Goal: Task Accomplishment & Management: Manage account settings

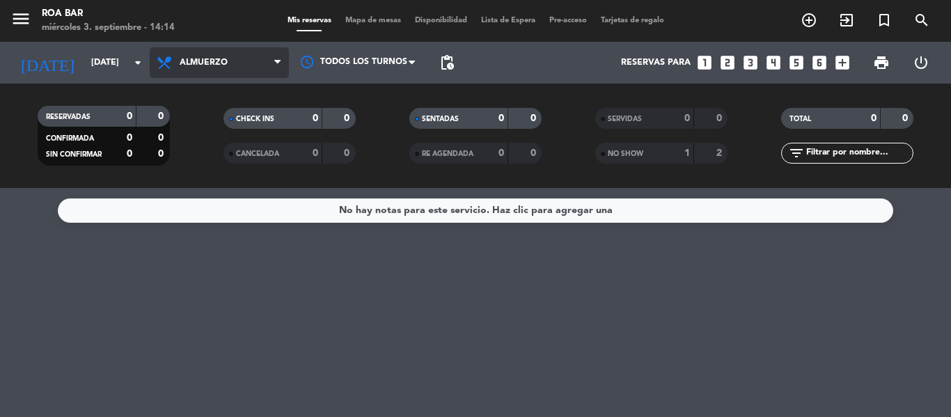
click at [187, 61] on span "Almuerzo" at bounding box center [204, 63] width 48 height 10
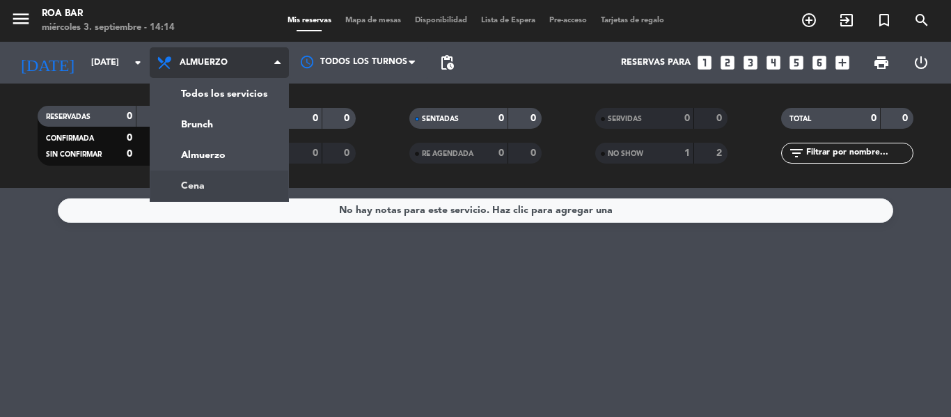
click at [201, 180] on div "menu [PERSON_NAME] BAR [DATE] 3. septiembre - 14:14 Mis reservas Mapa de mesas …" at bounding box center [475, 94] width 951 height 188
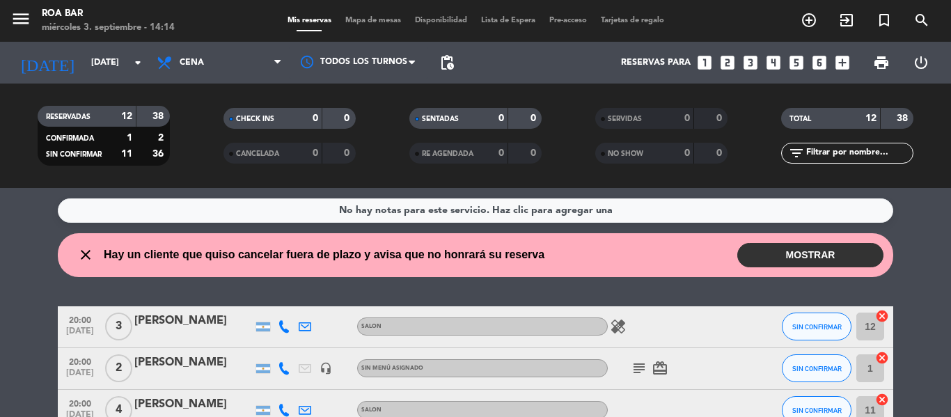
click at [898, 224] on div "No hay notas para este servicio. Haz clic para agregar una close Hay un cliente…" at bounding box center [475, 302] width 951 height 229
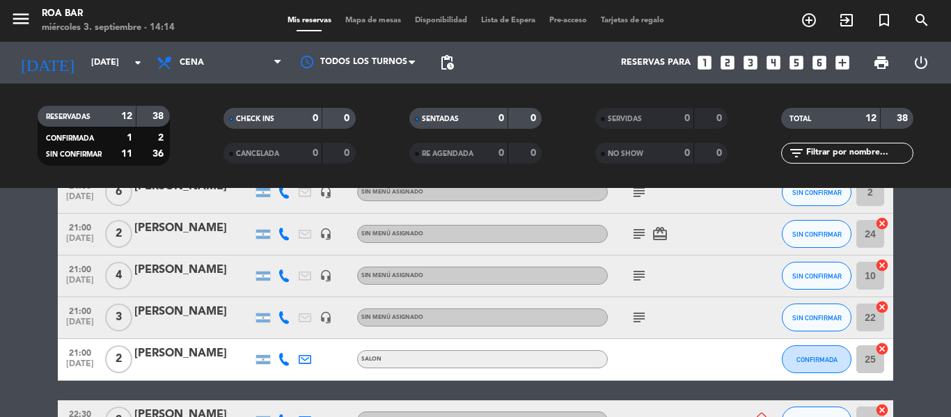
scroll to position [380, 0]
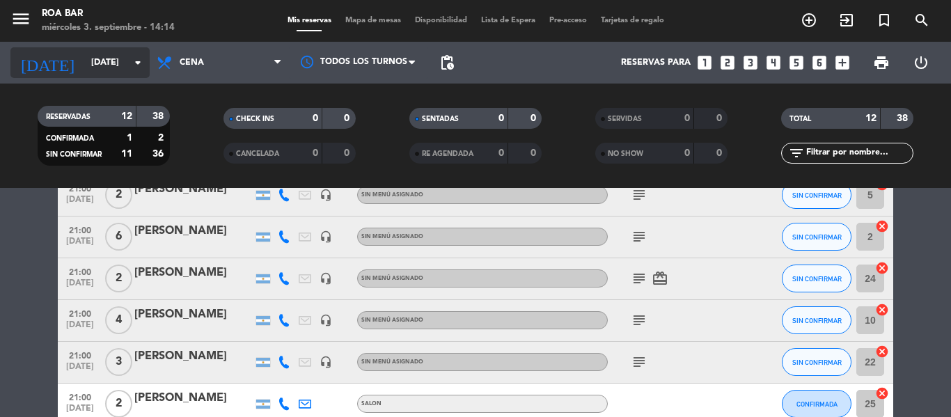
click at [84, 59] on input "[DATE]" at bounding box center [143, 63] width 118 height 24
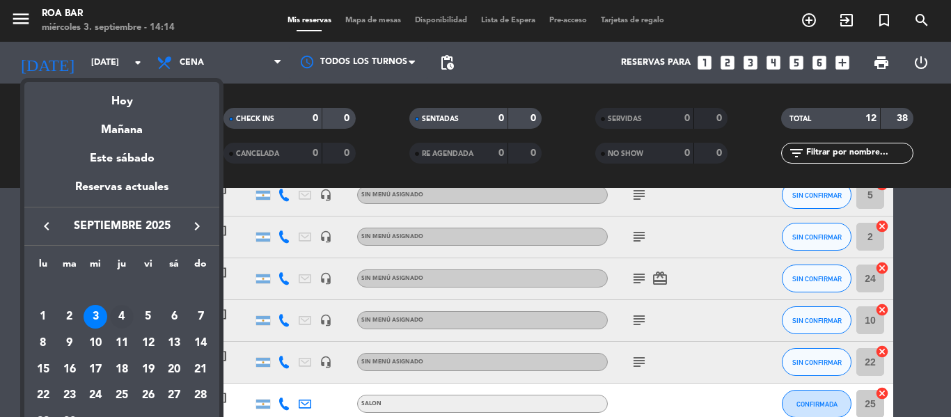
click at [127, 306] on div "4" at bounding box center [122, 317] width 24 height 24
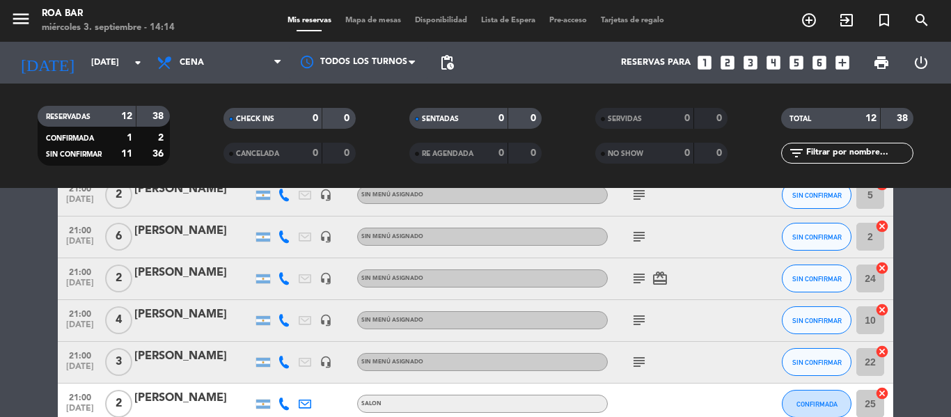
type input "[DEMOGRAPHIC_DATA][DATE]"
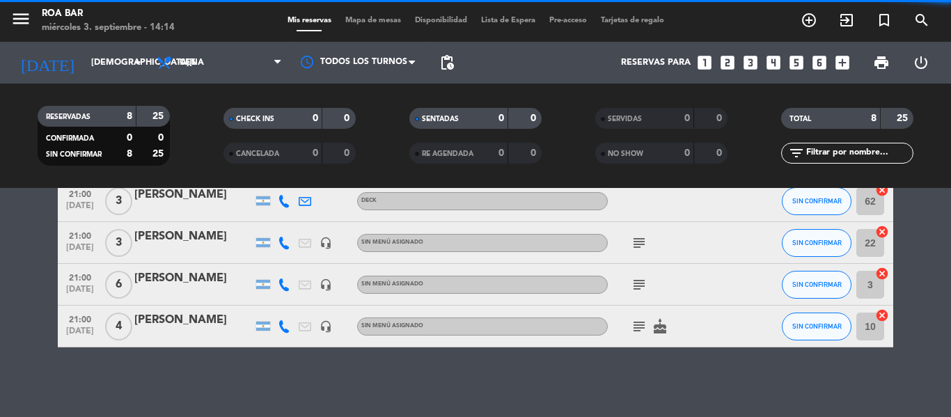
scroll to position [258, 0]
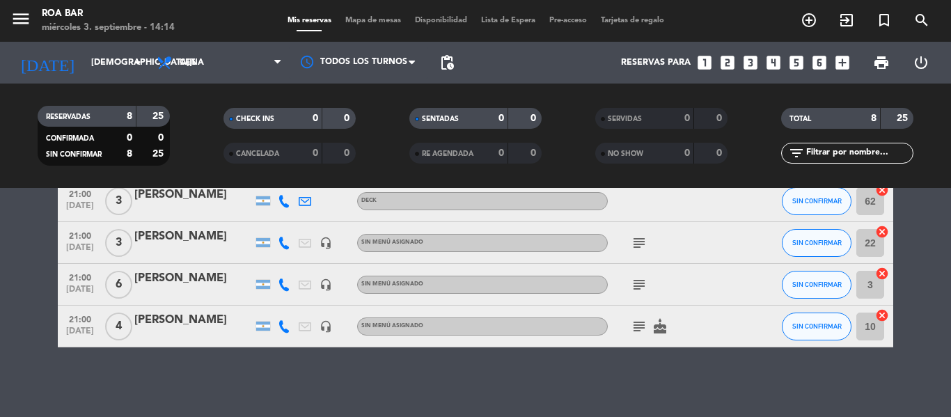
click at [951, 255] on bookings-row "20:00 [DATE] 2 [PERSON_NAME] headset_mic Sin menú asignado SIN CONFIRMAR 20 can…" at bounding box center [475, 171] width 951 height 354
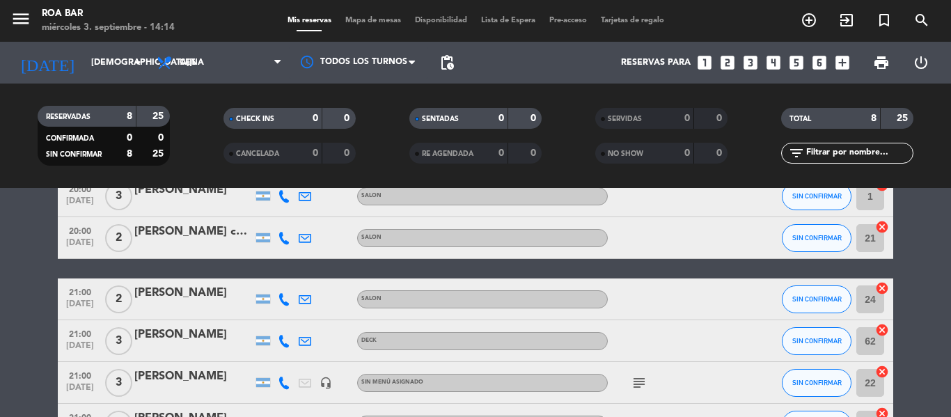
scroll to position [119, 0]
click at [799, 231] on button "SIN CONFIRMAR" at bounding box center [817, 238] width 70 height 28
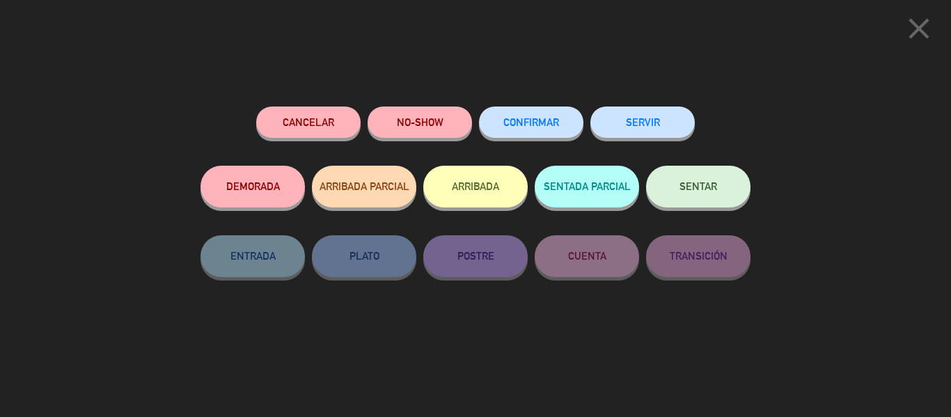
click at [319, 125] on button "Cancelar" at bounding box center [308, 122] width 104 height 31
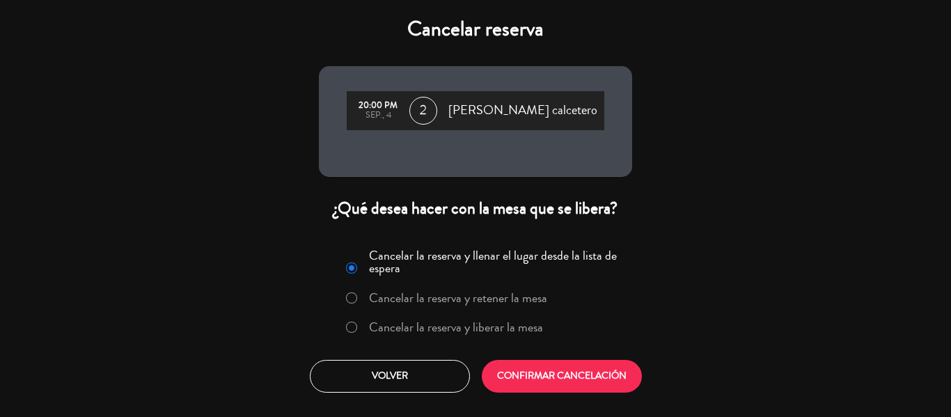
click at [407, 326] on label "Cancelar la reserva y liberar la mesa" at bounding box center [456, 327] width 174 height 13
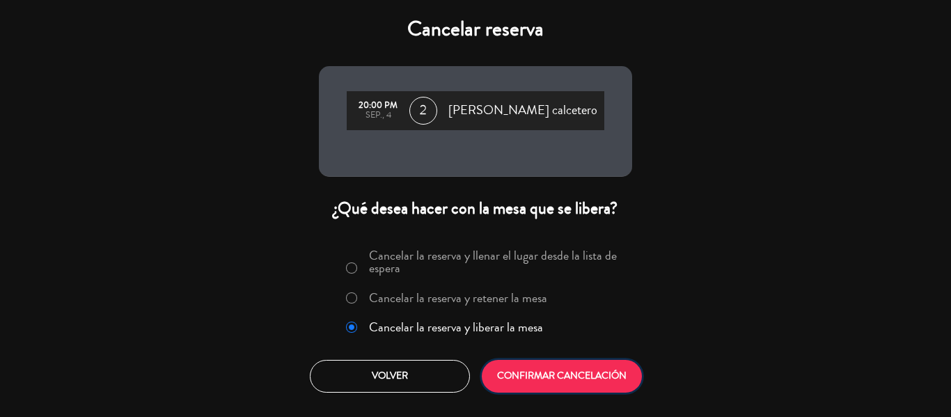
click at [562, 375] on button "CONFIRMAR CANCELACIÓN" at bounding box center [562, 376] width 160 height 33
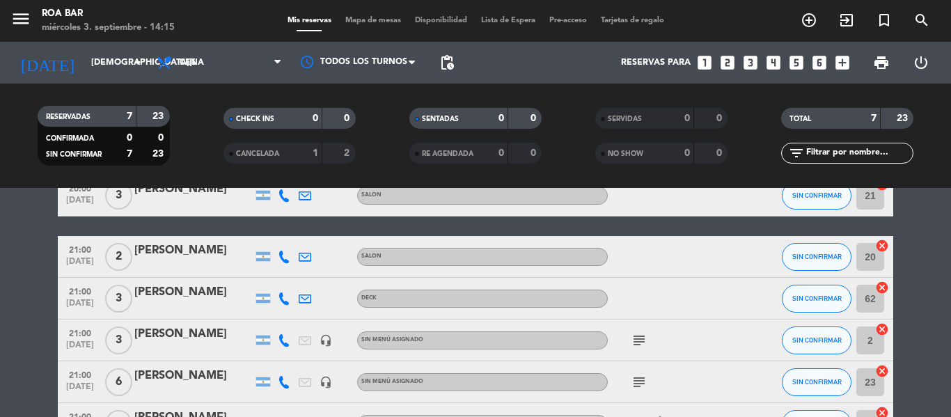
click at [13, 235] on bookings-row "20:00 [DATE] 2 [PERSON_NAME] headset_mic Sin menú asignado SIN CONFIRMAR 1 canc…" at bounding box center [475, 289] width 951 height 312
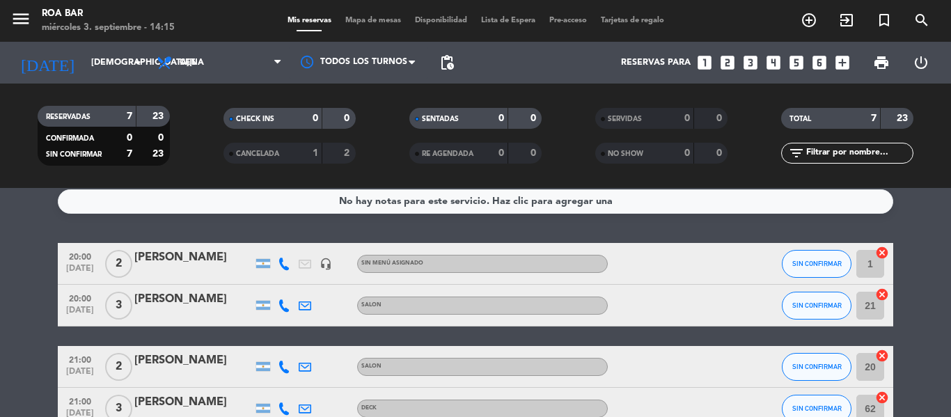
scroll to position [0, 0]
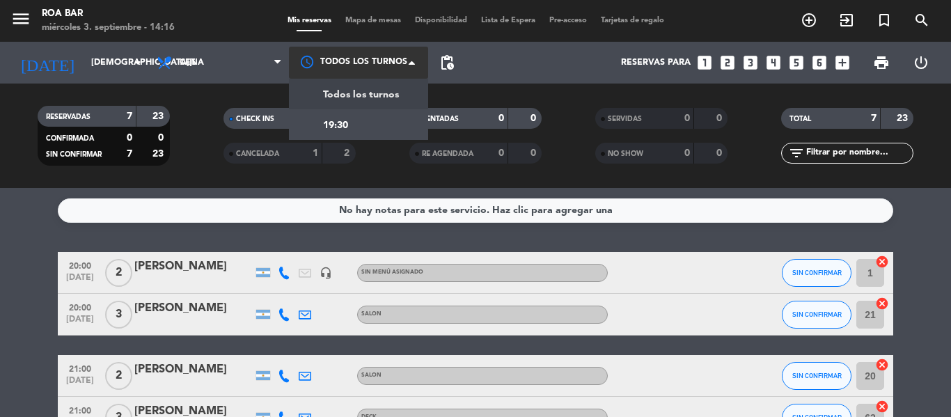
click at [363, 58] on div at bounding box center [358, 62] width 139 height 31
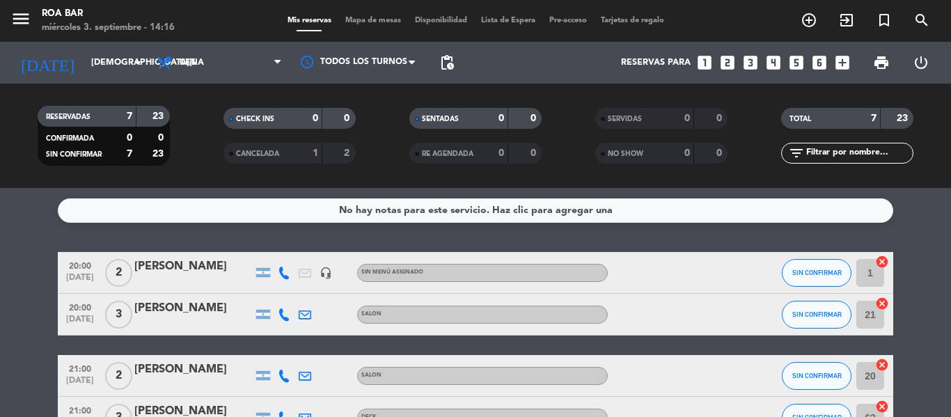
click at [27, 264] on bookings-row "20:00 [DATE] 2 [PERSON_NAME] headset_mic Sin menú asignado SIN CONFIRMAR 1 canc…" at bounding box center [475, 408] width 951 height 312
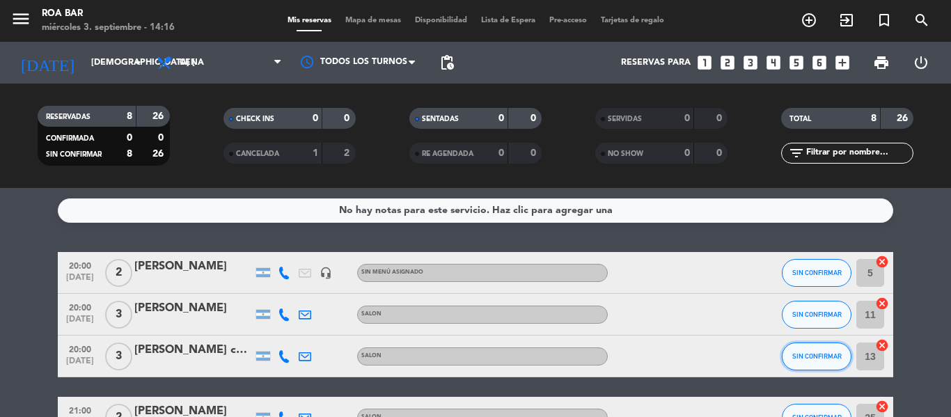
click at [809, 360] on button "SIN CONFIRMAR" at bounding box center [817, 357] width 70 height 28
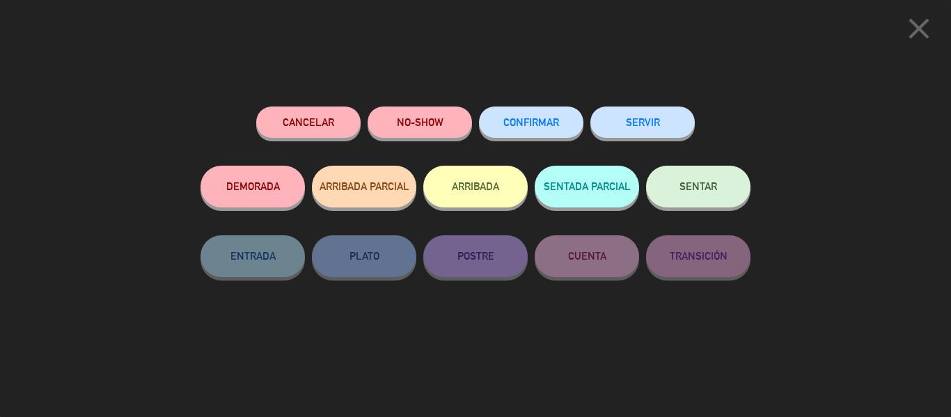
click at [290, 123] on button "Cancelar" at bounding box center [308, 122] width 104 height 31
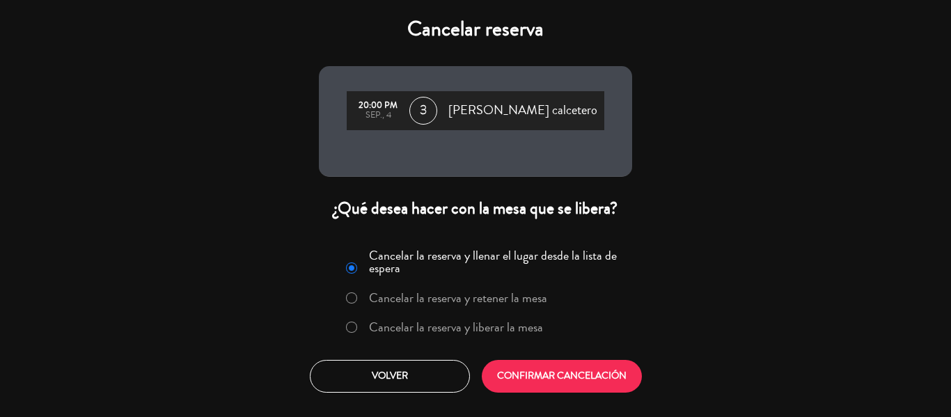
click at [352, 327] on input "Cancelar la reserva y liberar la mesa" at bounding box center [350, 326] width 9 height 9
radio input "true"
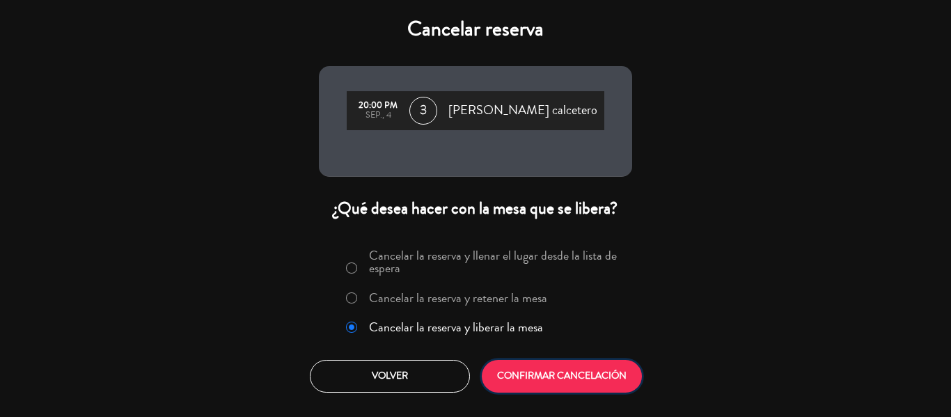
click at [584, 371] on button "CONFIRMAR CANCELACIÓN" at bounding box center [562, 376] width 160 height 33
